Goal: Task Accomplishment & Management: Use online tool/utility

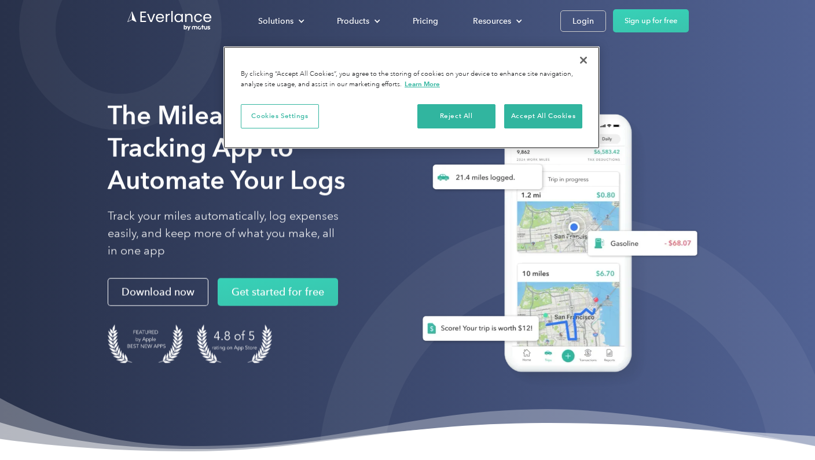
click at [584, 62] on button "Close" at bounding box center [583, 59] width 25 height 25
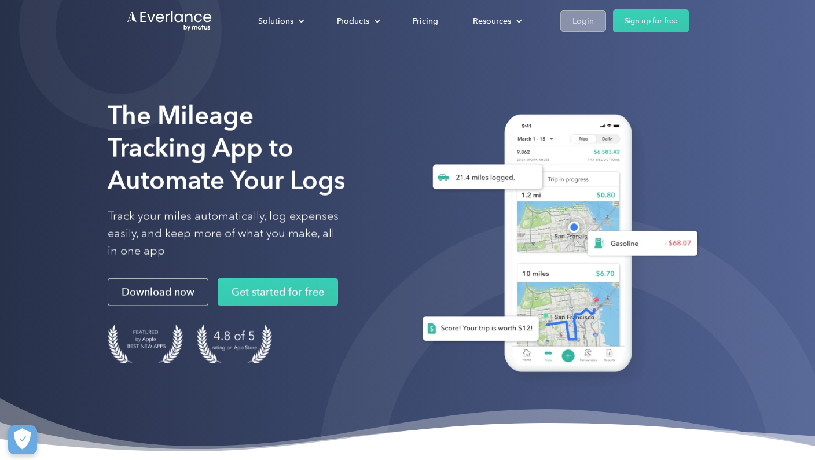
click at [583, 25] on div "Login" at bounding box center [582, 21] width 21 height 14
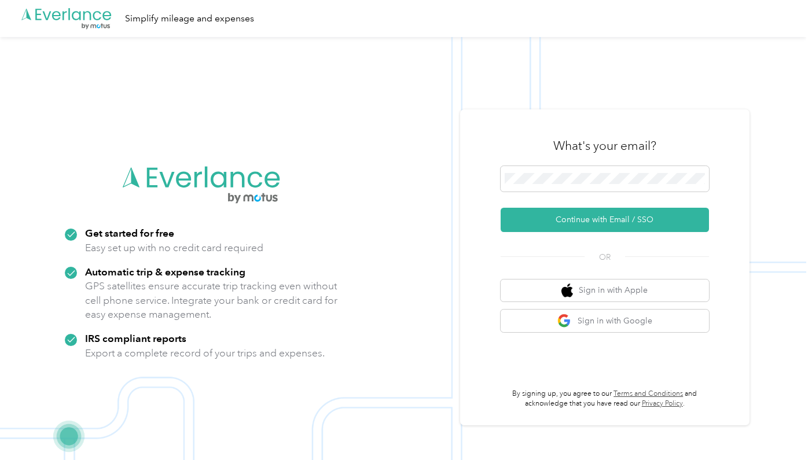
click at [537, 148] on div "What's your email?" at bounding box center [605, 146] width 208 height 41
click at [572, 320] on img "button" at bounding box center [564, 321] width 14 height 14
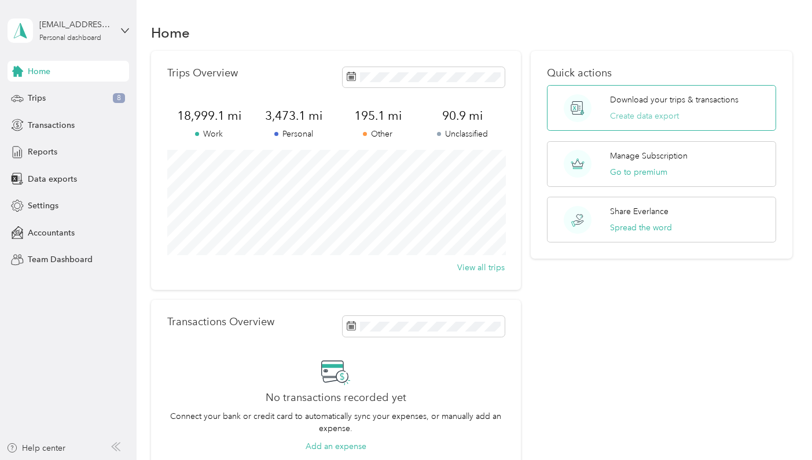
click at [656, 119] on button "Create data export" at bounding box center [644, 116] width 69 height 12
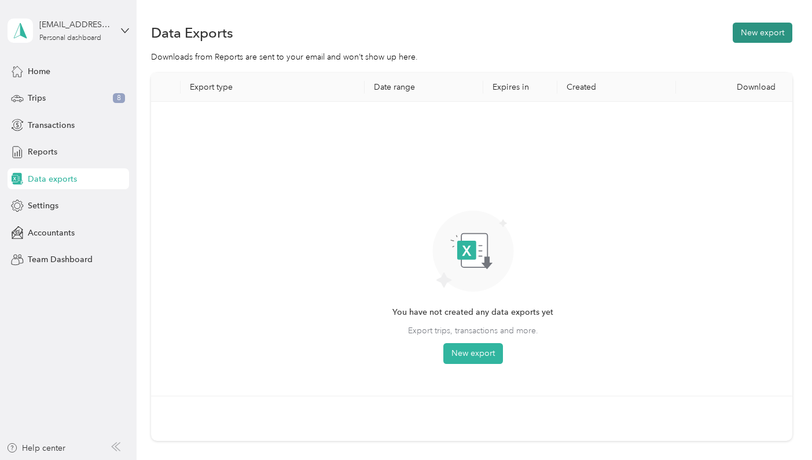
click at [752, 31] on button "New export" at bounding box center [763, 33] width 60 height 20
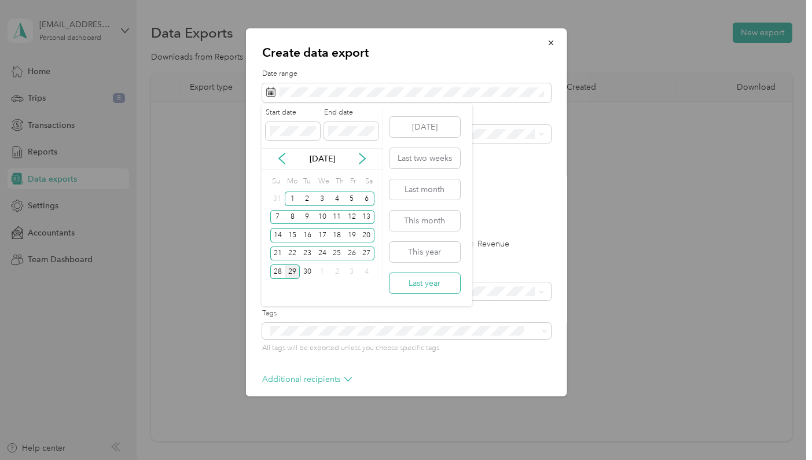
click at [419, 285] on button "Last year" at bounding box center [424, 283] width 71 height 20
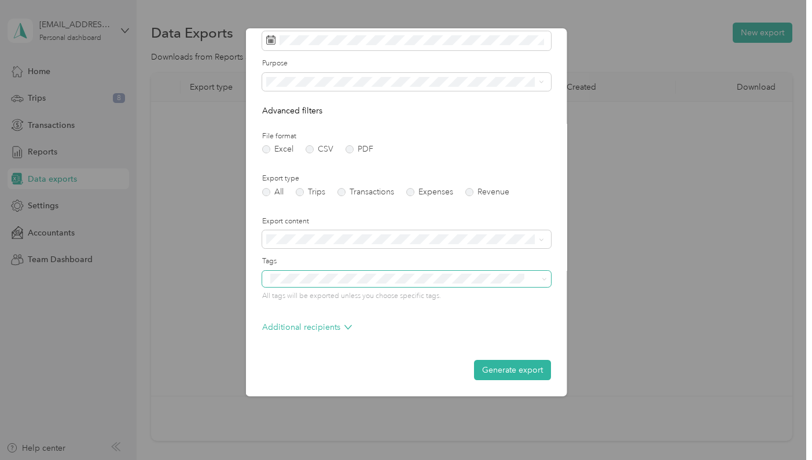
scroll to position [207, 0]
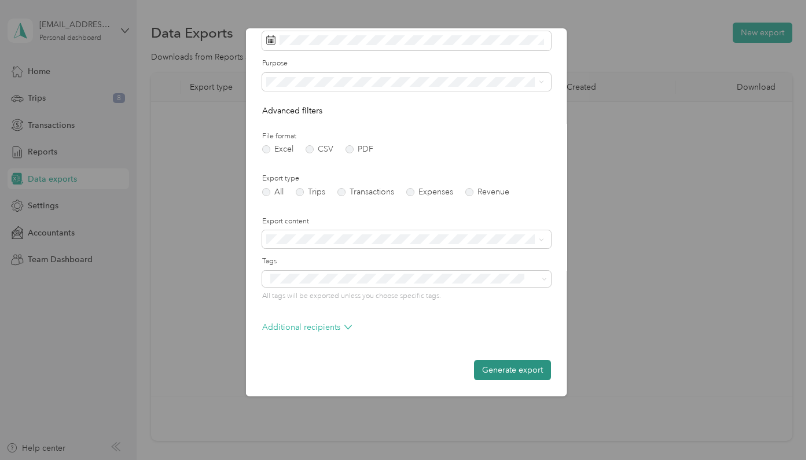
click at [485, 368] on button "Generate export" at bounding box center [511, 370] width 77 height 20
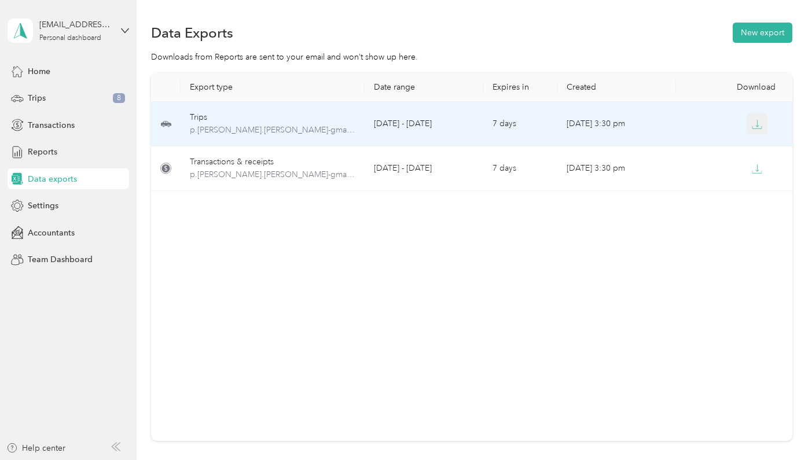
click at [761, 127] on icon "button" at bounding box center [757, 124] width 10 height 10
